Goal: Task Accomplishment & Management: Manage account settings

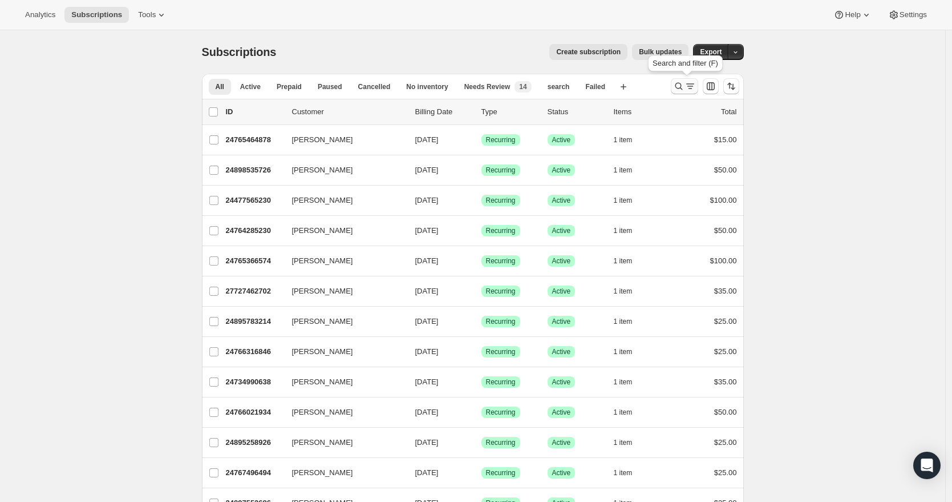
click at [679, 88] on icon "Search and filter results" at bounding box center [678, 85] width 11 height 11
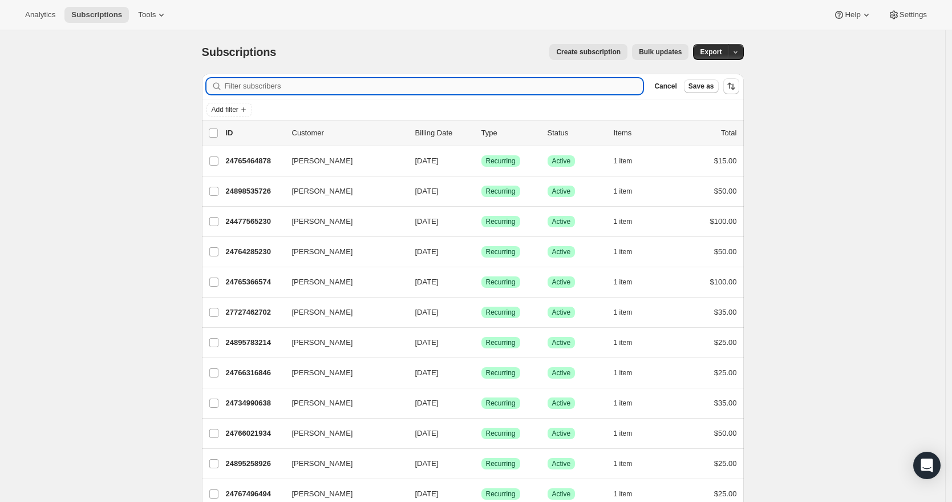
click at [341, 86] on input "Filter subscribers" at bounding box center [434, 86] width 419 height 16
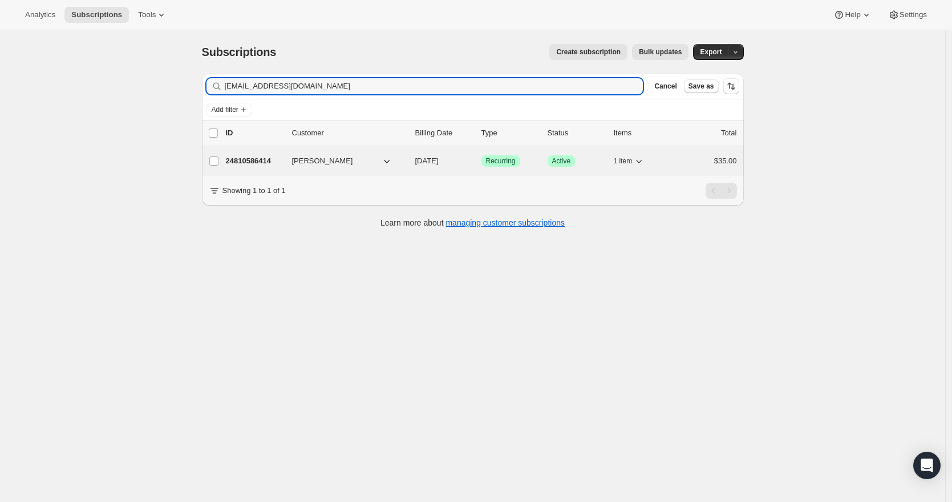
type input "[EMAIL_ADDRESS][DOMAIN_NAME]"
click at [366, 167] on div "24810586414 [PERSON_NAME] [DATE] Success Recurring Success Active 1 item $35.00" at bounding box center [481, 161] width 511 height 16
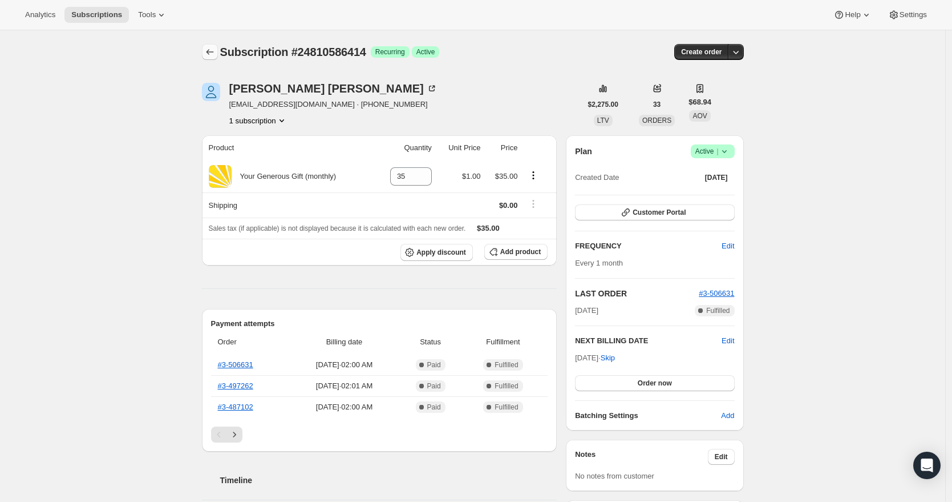
click at [213, 51] on icon "Subscriptions" at bounding box center [209, 51] width 11 height 11
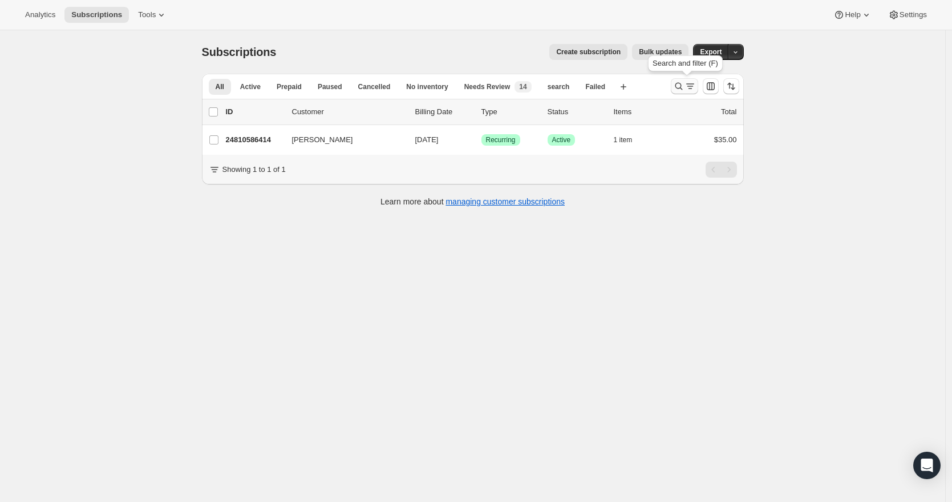
click at [682, 88] on icon "Search and filter results" at bounding box center [678, 85] width 11 height 11
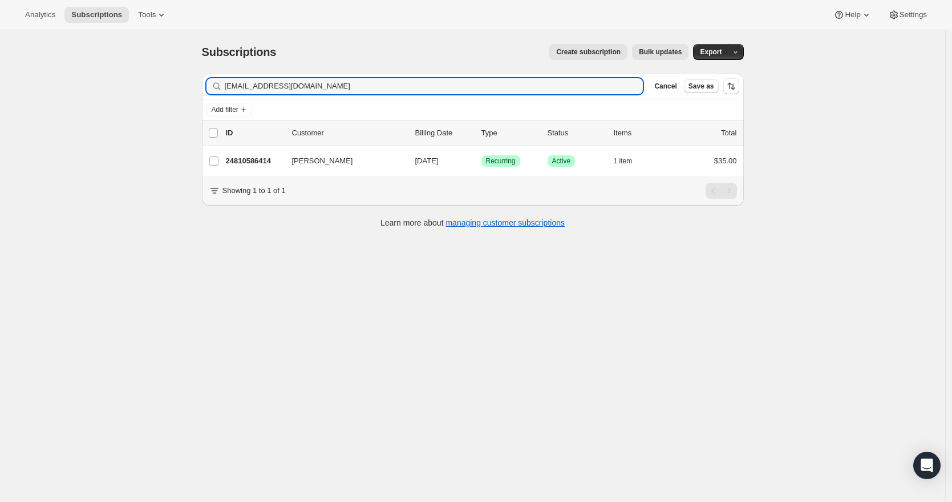
drag, startPoint x: 227, startPoint y: 86, endPoint x: 160, endPoint y: 86, distance: 66.8
click at [160, 86] on div "Subscriptions. This page is ready Subscriptions Create subscription Bulk update…" at bounding box center [473, 281] width 946 height 502
type input "[PERSON_NAME]"
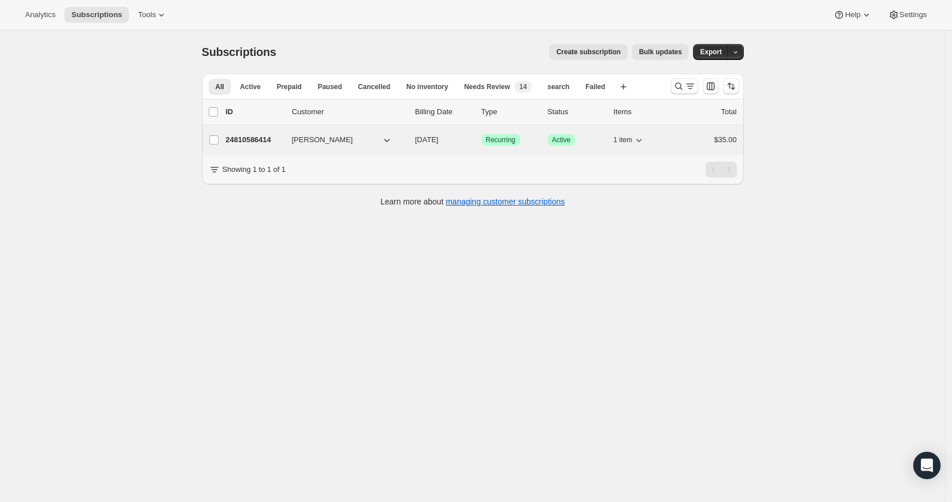
click at [252, 143] on p "24810586414" at bounding box center [254, 139] width 57 height 11
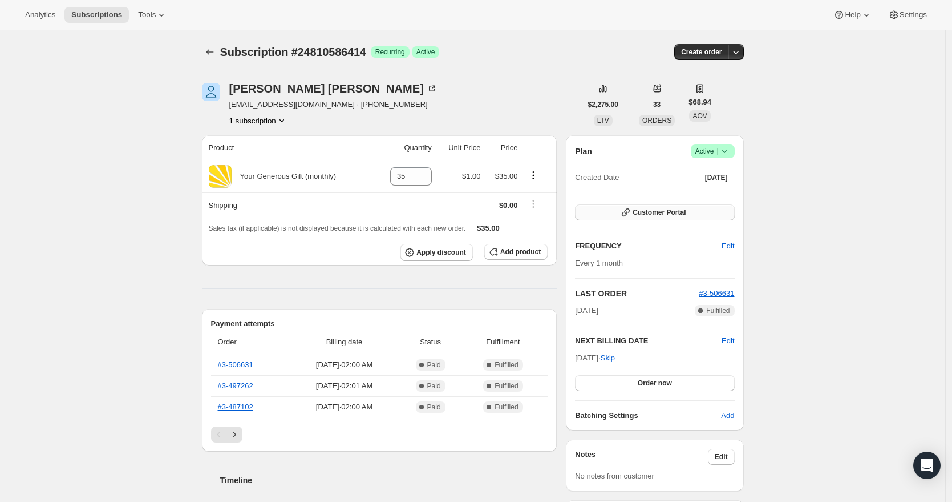
click at [673, 215] on span "Customer Portal" at bounding box center [659, 212] width 53 height 9
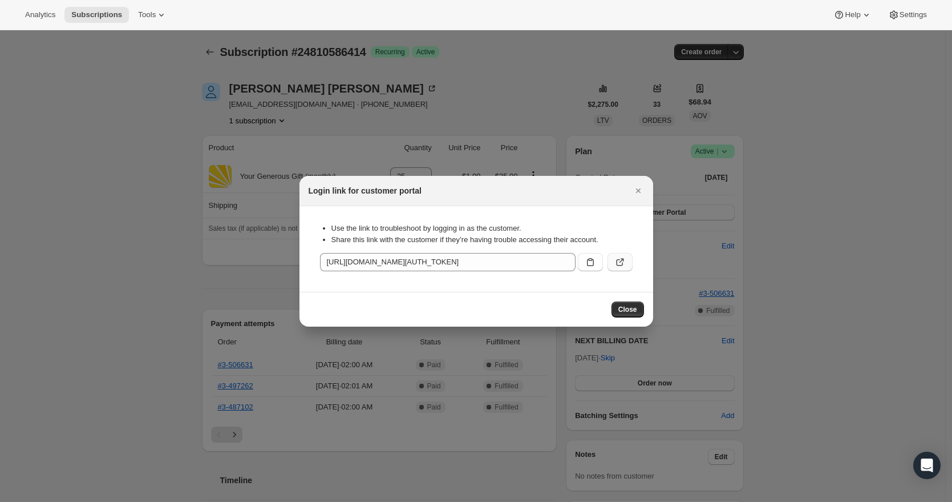
click at [620, 261] on icon ":r2q:" at bounding box center [620, 261] width 11 height 11
click at [641, 192] on icon "Close" at bounding box center [638, 190] width 11 height 11
